Goal: Task Accomplishment & Management: Manage account settings

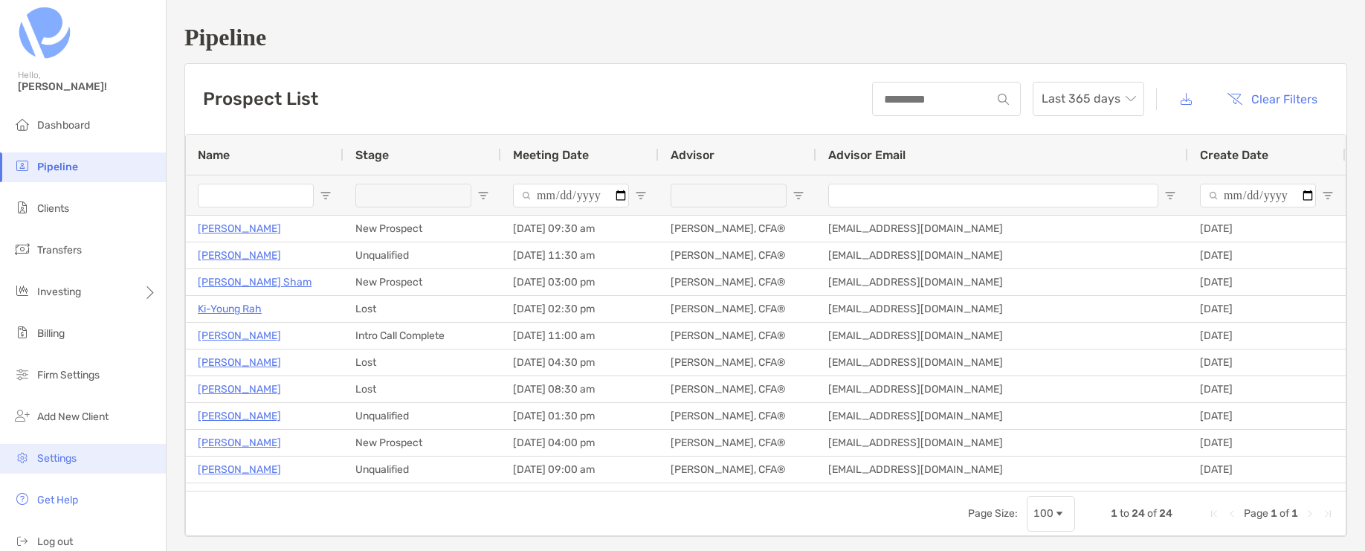
click at [66, 462] on span "Settings" at bounding box center [56, 458] width 39 height 13
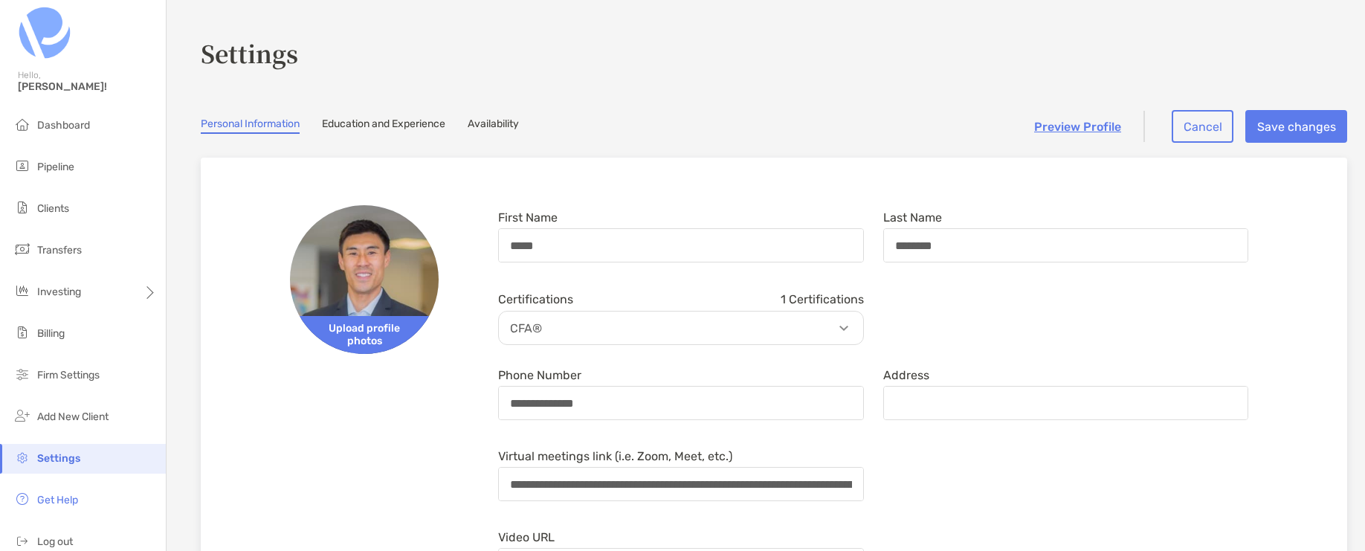
click at [500, 121] on link "Availability" at bounding box center [493, 125] width 51 height 16
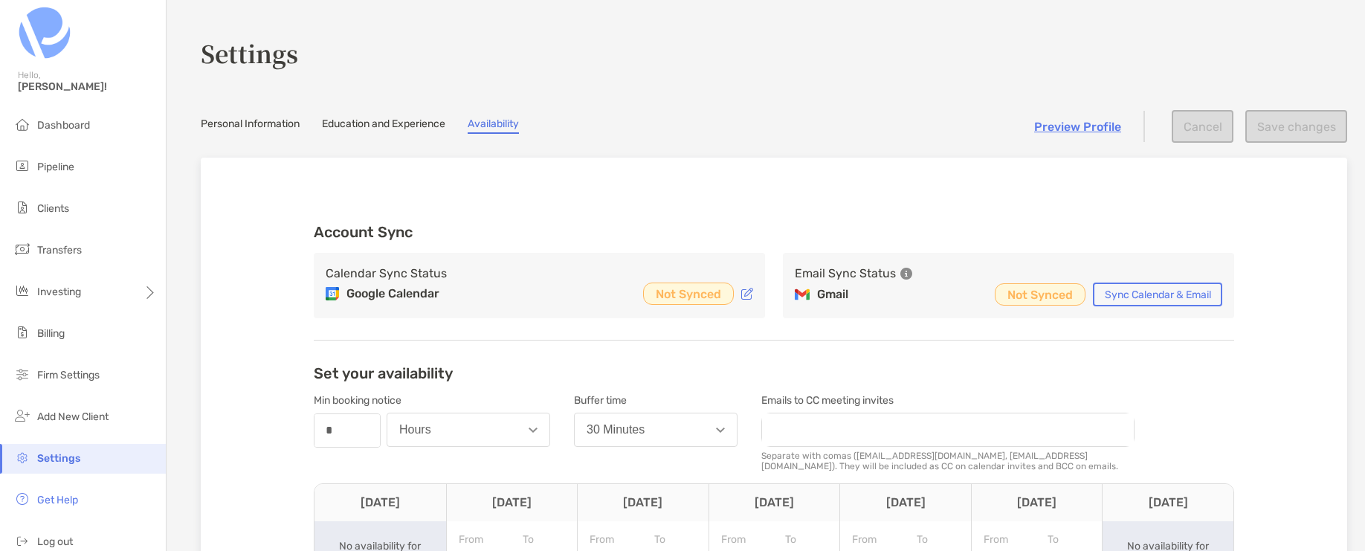
click at [744, 293] on icon at bounding box center [747, 294] width 12 height 12
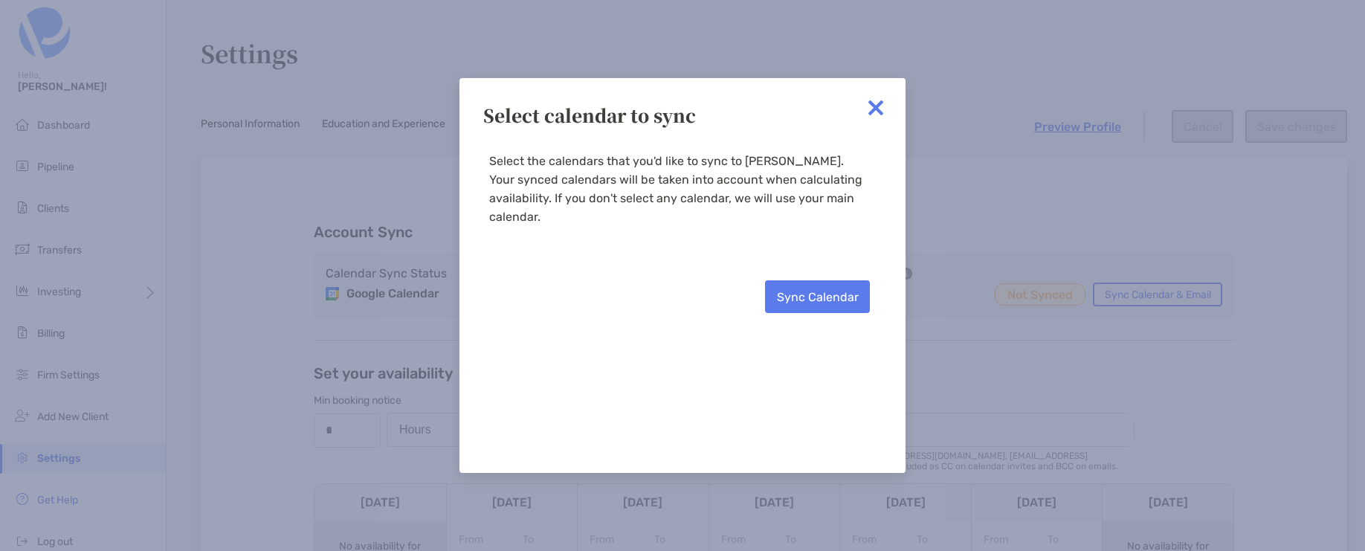
click at [795, 280] on button "Sync Calendar" at bounding box center [817, 296] width 105 height 33
